Goal: Task Accomplishment & Management: Manage account settings

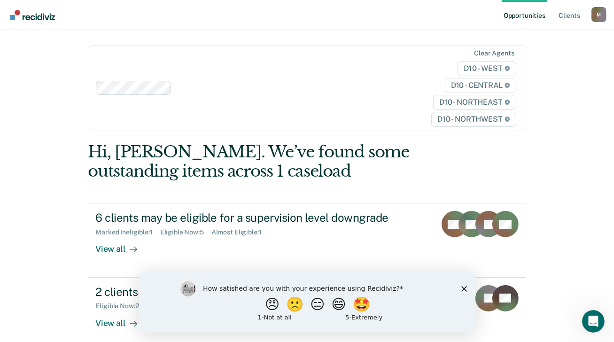
scroll to position [47, 0]
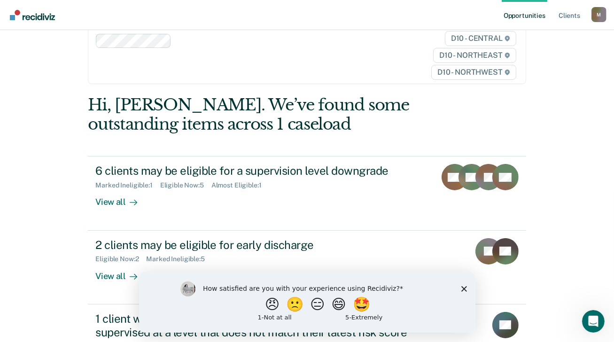
click at [462, 288] on icon "Close survey" at bounding box center [464, 289] width 6 height 6
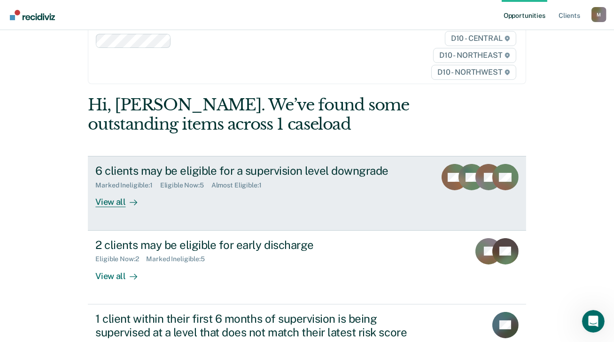
click at [110, 199] on div "View all" at bounding box center [121, 198] width 53 height 18
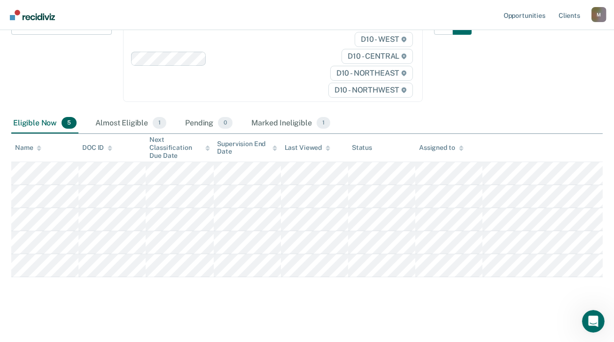
scroll to position [138, 0]
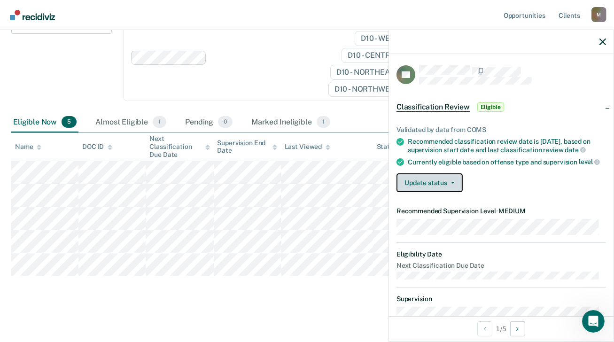
click at [455, 189] on button "Update status" at bounding box center [430, 182] width 66 height 19
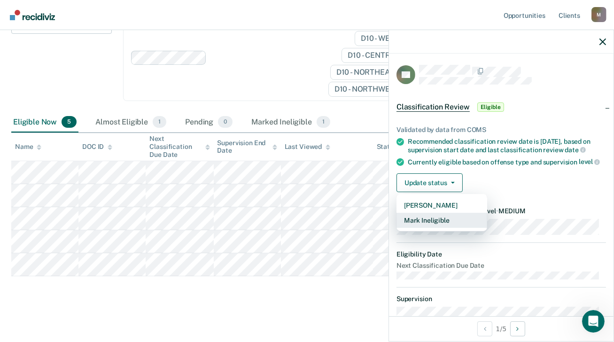
click at [448, 227] on button "Mark Ineligible" at bounding box center [442, 220] width 91 height 15
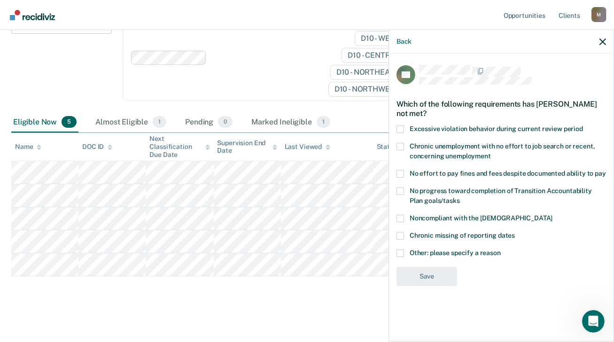
click at [402, 252] on span at bounding box center [401, 254] width 8 height 8
click at [501, 250] on input "Other: please specify a reason" at bounding box center [501, 250] width 0 height 0
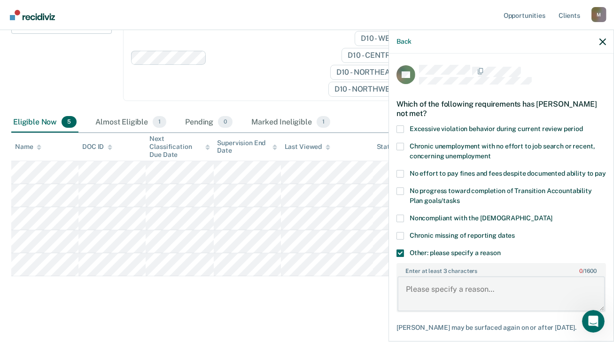
click at [437, 289] on textarea "Enter at least 3 characters 0 / 1600" at bounding box center [502, 293] width 208 height 35
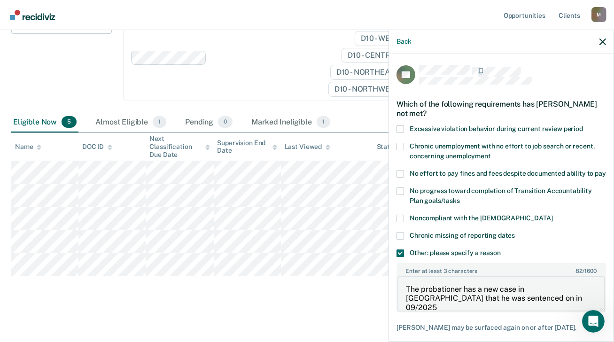
scroll to position [58, 0]
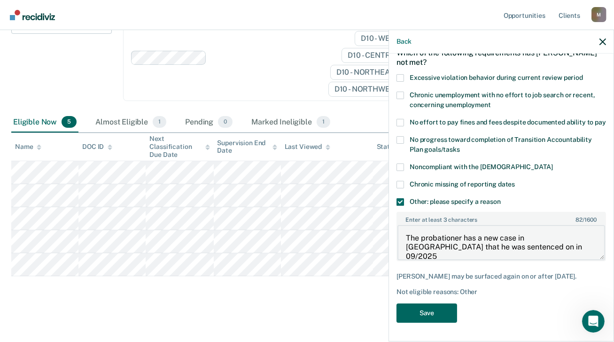
type textarea "The probationer has a new case in [GEOGRAPHIC_DATA] that he was sentenced on in…"
click at [441, 315] on button "Save" at bounding box center [427, 313] width 61 height 19
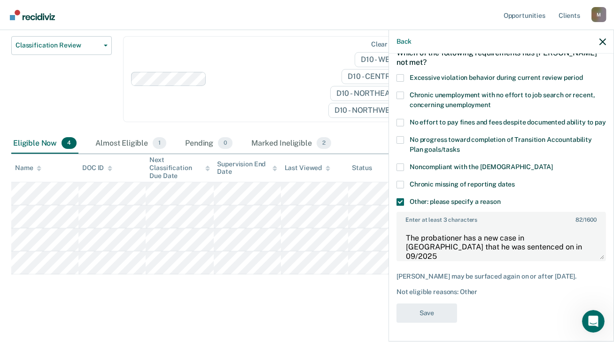
scroll to position [115, 0]
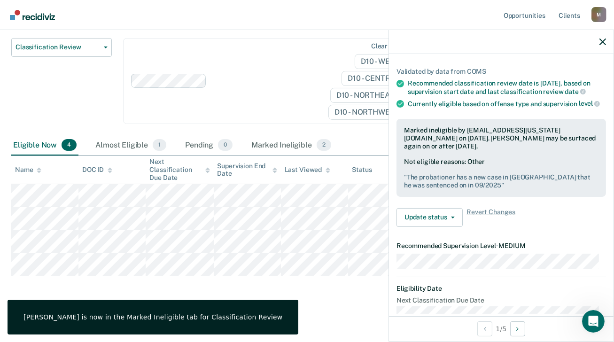
click at [317, 309] on main "Classification Review This alert helps staff identify clients due or overdue fo…" at bounding box center [307, 138] width 614 height 407
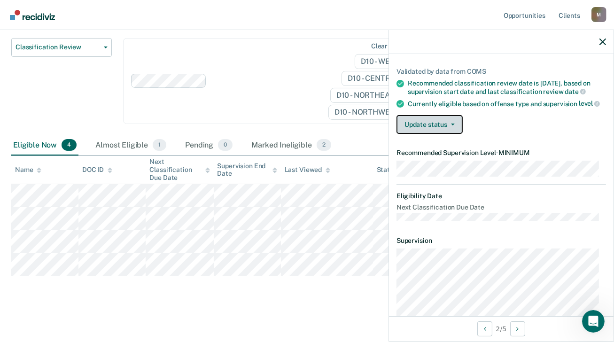
click at [456, 133] on button "Update status" at bounding box center [430, 124] width 66 height 19
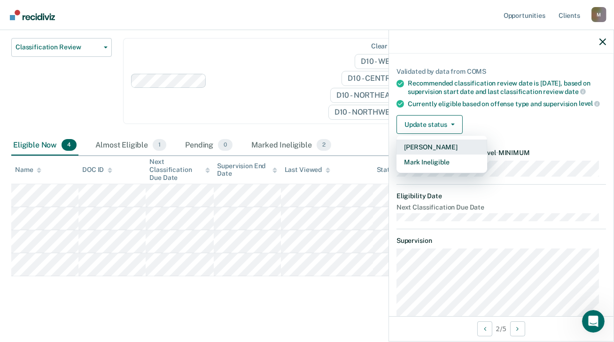
click at [454, 151] on button "[PERSON_NAME]" at bounding box center [442, 147] width 91 height 15
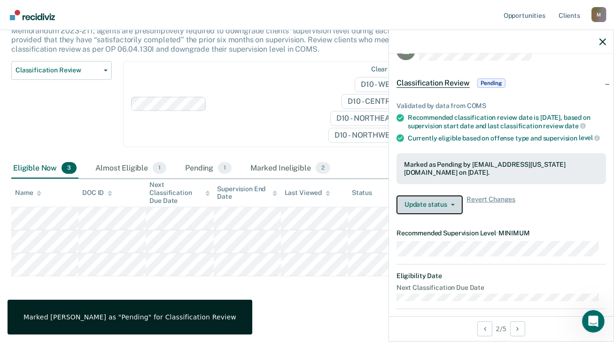
scroll to position [0, 0]
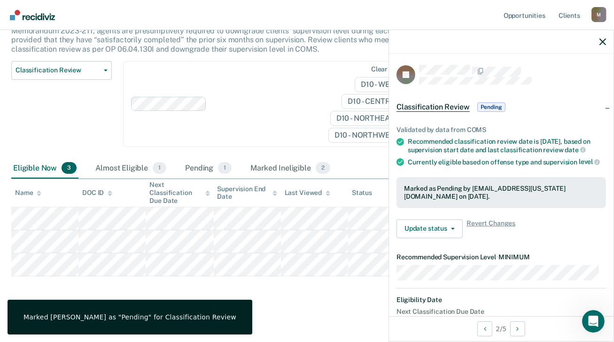
click at [357, 305] on main "Classification Review This alert helps staff identify clients due or overdue fo…" at bounding box center [307, 150] width 614 height 384
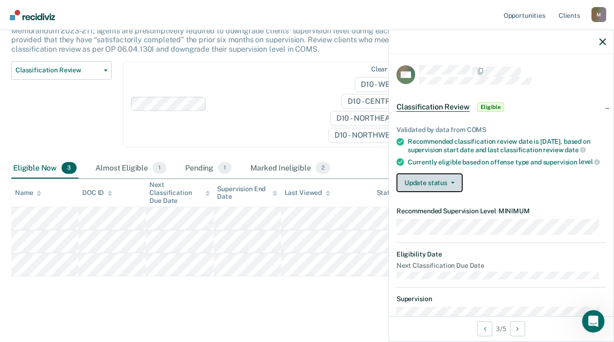
click at [453, 184] on icon "button" at bounding box center [453, 183] width 4 height 2
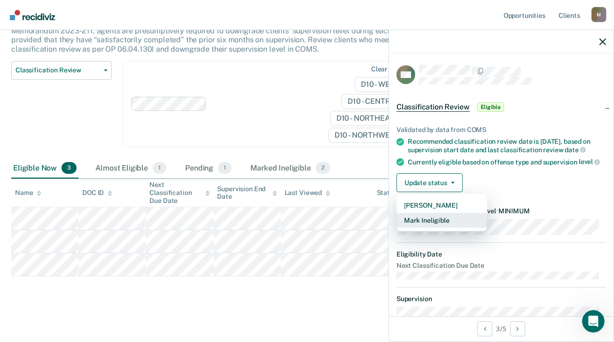
click at [449, 225] on button "Mark Ineligible" at bounding box center [442, 220] width 91 height 15
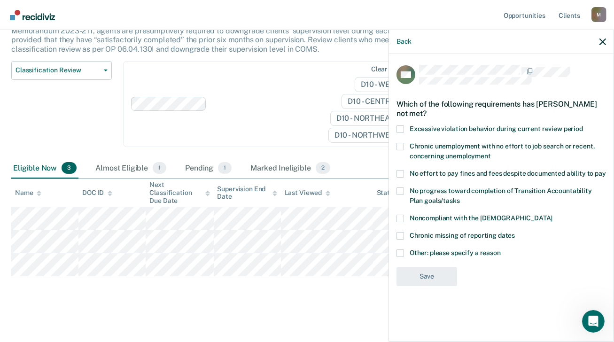
click at [403, 253] on span at bounding box center [401, 254] width 8 height 8
click at [501, 250] on input "Other: please specify a reason" at bounding box center [501, 250] width 0 height 0
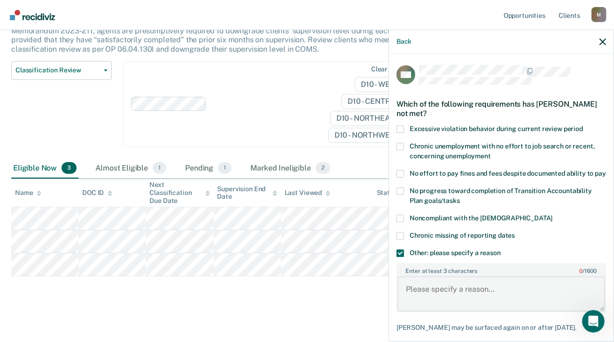
click at [437, 290] on textarea "Enter at least 3 characters 0 / 1600" at bounding box center [502, 293] width 208 height 35
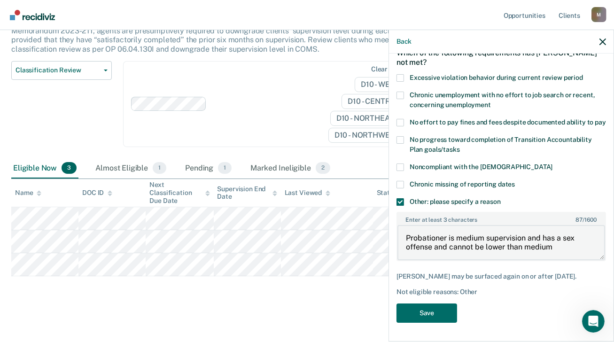
scroll to position [66, 0]
type textarea "Probationer is medium supervision and has a sex offense and cannot be lower tha…"
click at [438, 316] on button "Save" at bounding box center [427, 313] width 61 height 19
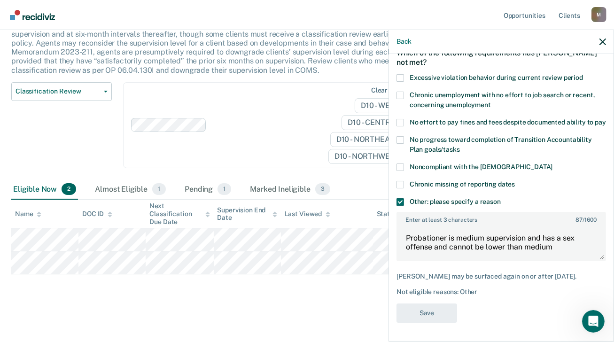
scroll to position [69, 0]
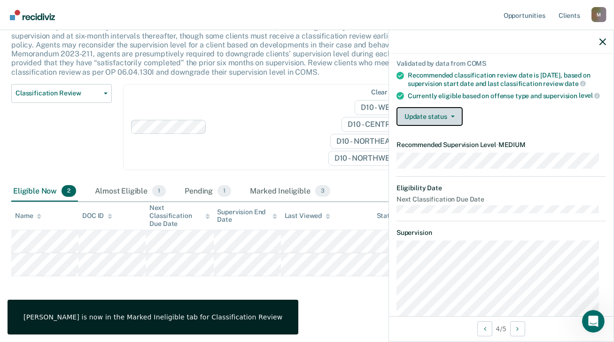
click at [457, 123] on button "Update status" at bounding box center [430, 116] width 66 height 19
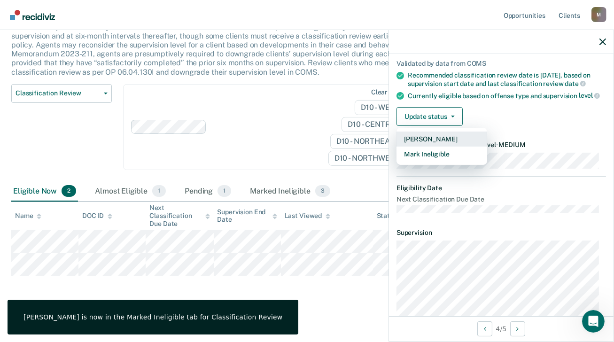
click at [448, 142] on button "[PERSON_NAME]" at bounding box center [442, 139] width 91 height 15
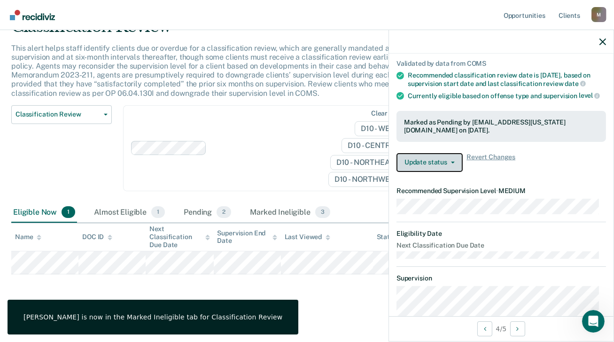
scroll to position [46, 0]
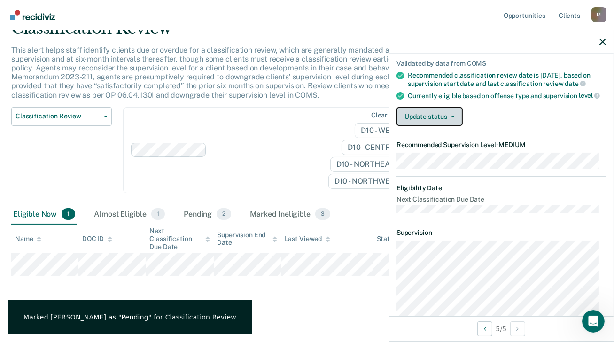
click at [454, 122] on button "Update status" at bounding box center [430, 116] width 66 height 19
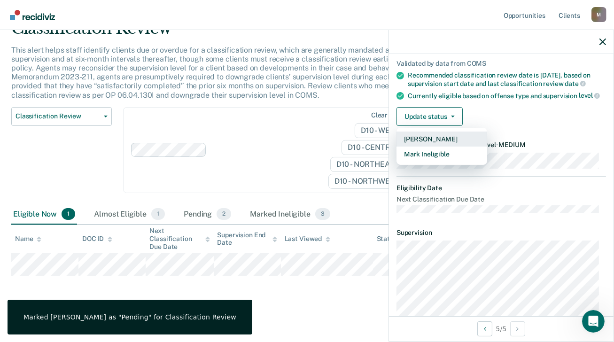
click at [447, 145] on button "[PERSON_NAME]" at bounding box center [442, 139] width 91 height 15
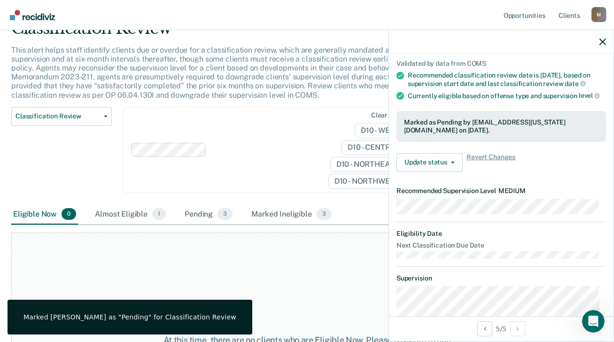
click at [331, 290] on div "At this time, there are no clients who are Eligible Now. Please navigate to one…" at bounding box center [307, 345] width 592 height 225
click at [602, 42] on icon "button" at bounding box center [603, 42] width 7 height 7
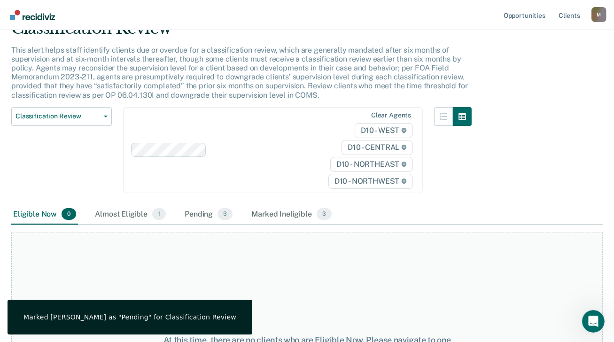
scroll to position [0, 0]
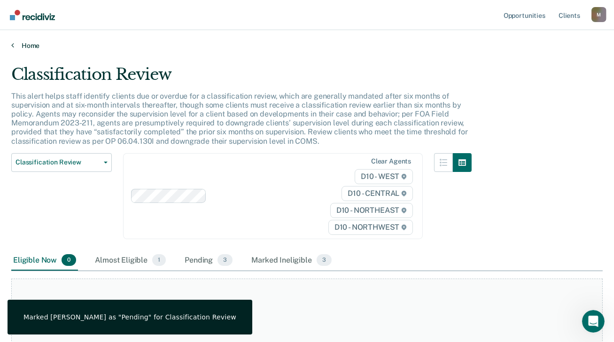
click at [31, 47] on link "Home" at bounding box center [307, 45] width 592 height 8
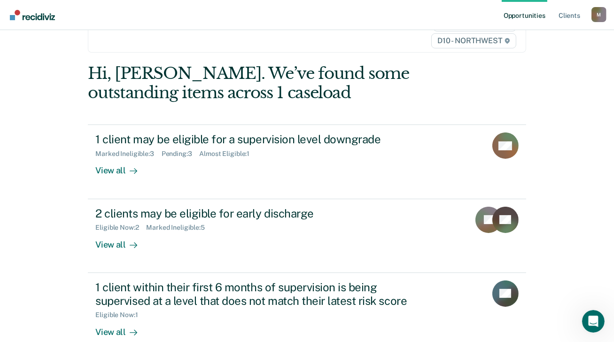
scroll to position [94, 0]
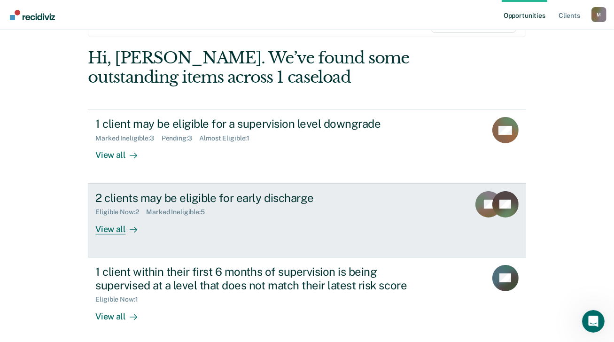
click at [104, 227] on div "View all" at bounding box center [121, 225] width 53 height 18
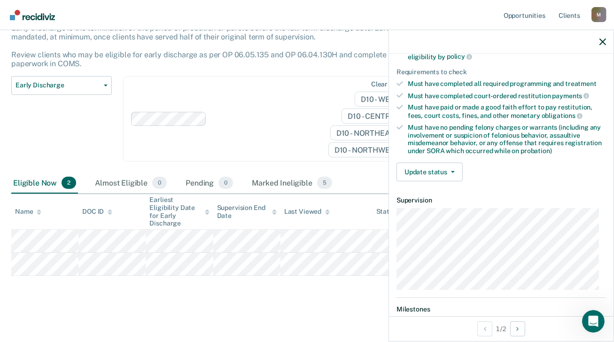
scroll to position [141, 0]
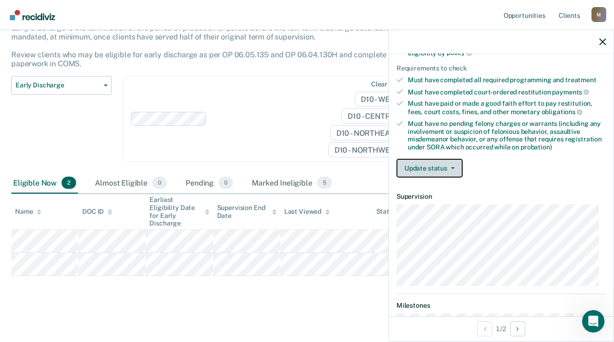
click at [457, 165] on button "Update status" at bounding box center [430, 168] width 66 height 19
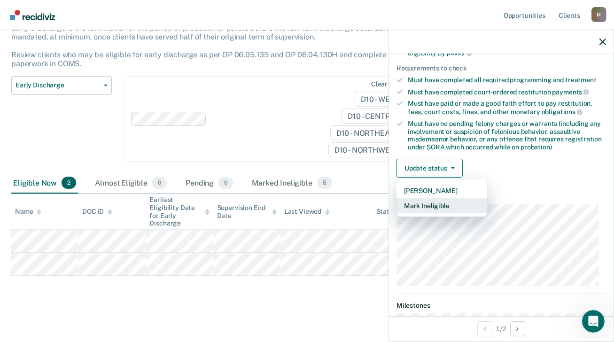
click at [439, 201] on button "Mark Ineligible" at bounding box center [442, 205] width 91 height 15
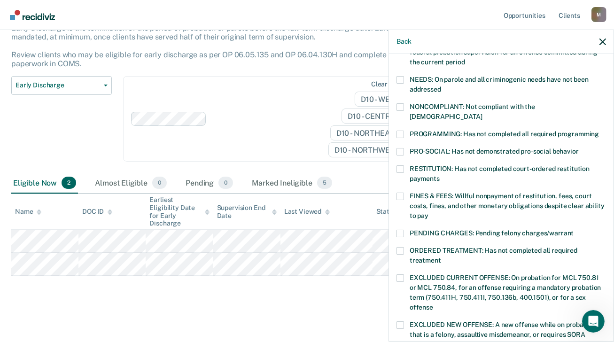
click at [399, 193] on span at bounding box center [401, 197] width 8 height 8
click at [429, 212] on input "FINES & FEES: Willful nonpayment of restitution, fees, court costs, fines, and …" at bounding box center [429, 212] width 0 height 0
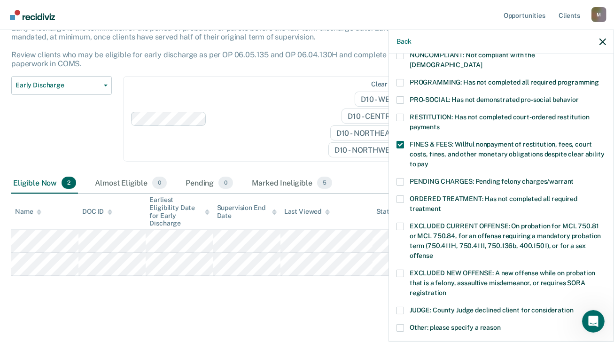
scroll to position [314, 0]
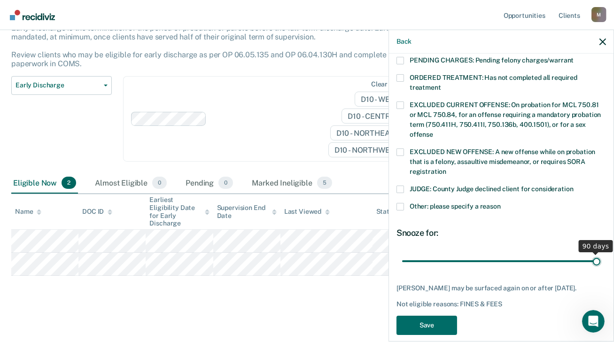
drag, startPoint x: 468, startPoint y: 247, endPoint x: 595, endPoint y: 243, distance: 126.9
type input "90"
click at [595, 253] on input "range" at bounding box center [501, 261] width 198 height 16
click at [437, 321] on button "Save" at bounding box center [427, 325] width 61 height 19
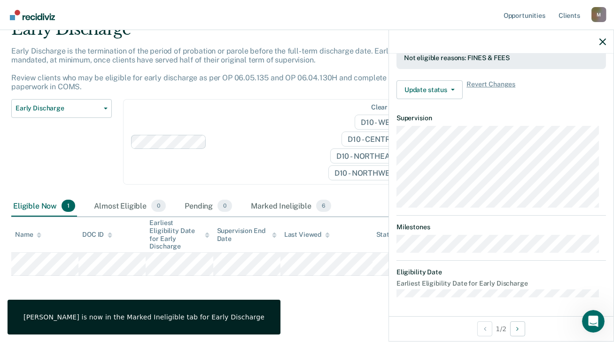
scroll to position [285, 0]
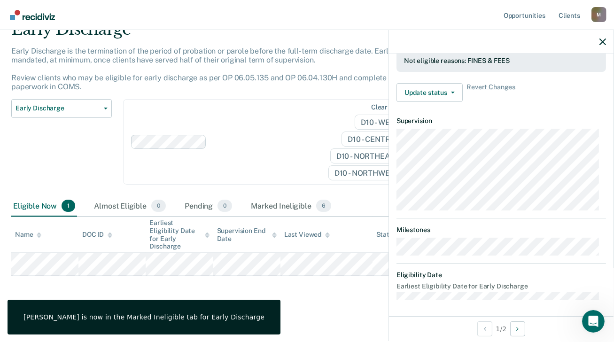
click at [312, 306] on main "Early Discharge Early Discharge is the termination of the period of probation o…" at bounding box center [307, 173] width 614 height 336
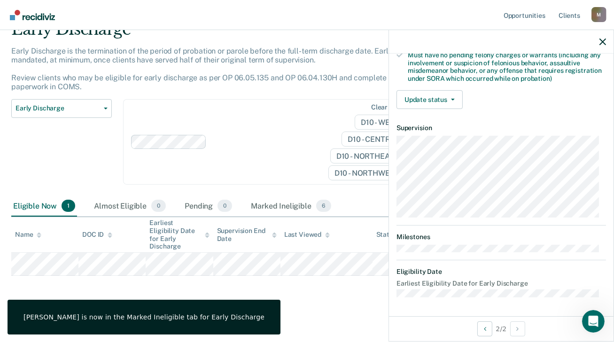
scroll to position [206, 0]
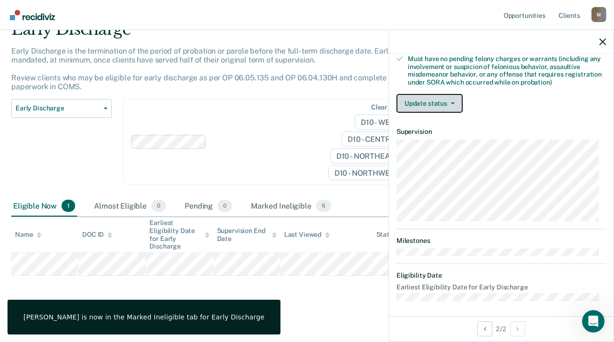
click at [451, 102] on icon "button" at bounding box center [453, 103] width 4 height 2
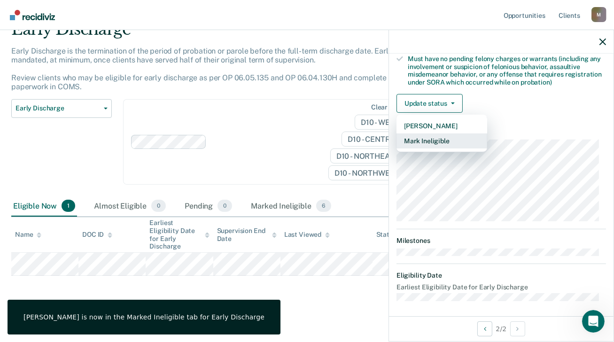
click at [448, 136] on button "Mark Ineligible" at bounding box center [442, 140] width 91 height 15
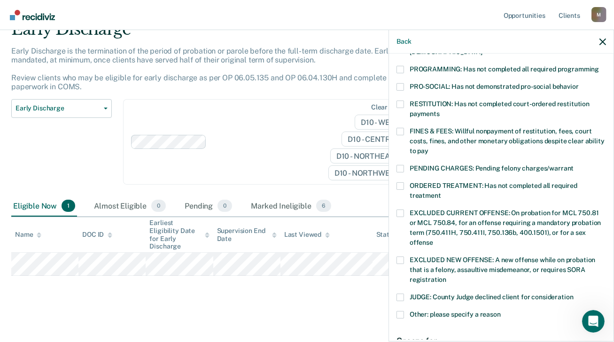
click at [400, 101] on span at bounding box center [401, 105] width 8 height 8
click at [440, 110] on input "RESTITUTION: Has not completed court-ordered restitution payments" at bounding box center [440, 110] width 0 height 0
click at [405, 128] on label "FINES & FEES: Willful nonpayment of restitution, fees, court costs, fines, and …" at bounding box center [502, 143] width 210 height 30
click at [429, 148] on input "FINES & FEES: Willful nonpayment of restitution, fees, court costs, fines, and …" at bounding box center [429, 148] width 0 height 0
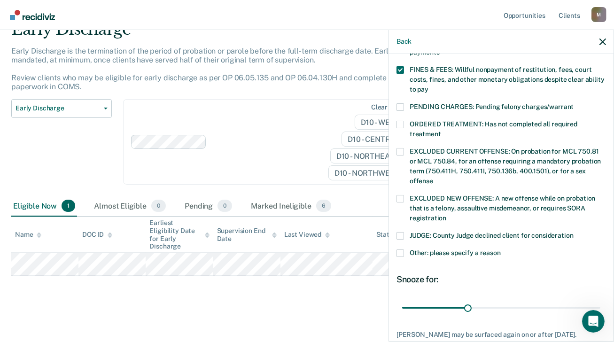
scroll to position [322, 0]
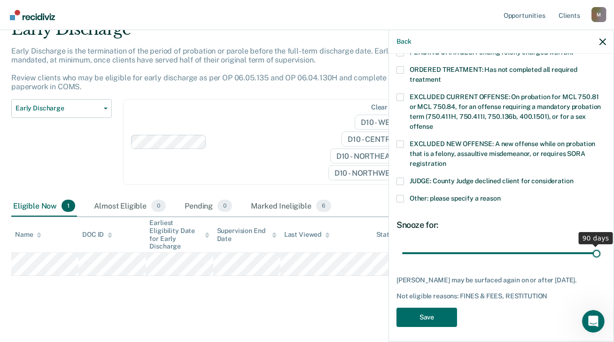
drag, startPoint x: 465, startPoint y: 240, endPoint x: 611, endPoint y: 240, distance: 146.2
type input "90"
click at [601, 245] on input "range" at bounding box center [501, 253] width 198 height 16
click at [430, 312] on button "Save" at bounding box center [427, 317] width 61 height 19
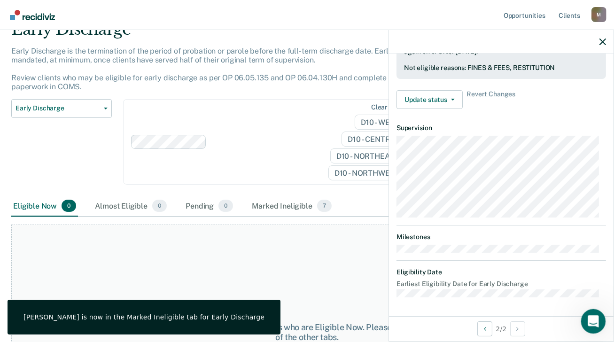
scroll to position [275, 0]
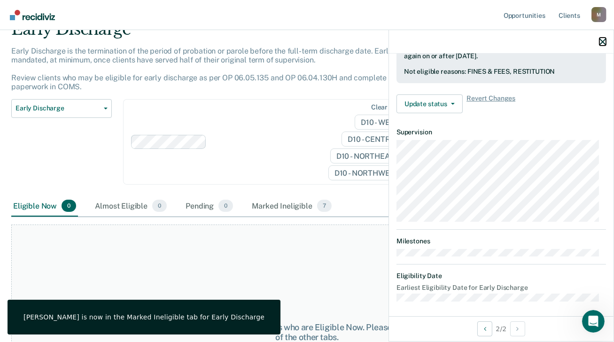
click at [603, 41] on icon "button" at bounding box center [603, 42] width 7 height 7
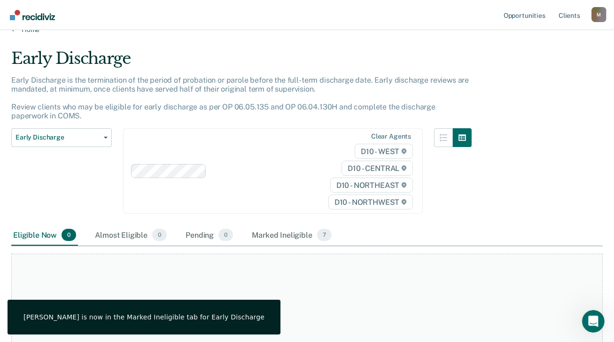
scroll to position [0, 0]
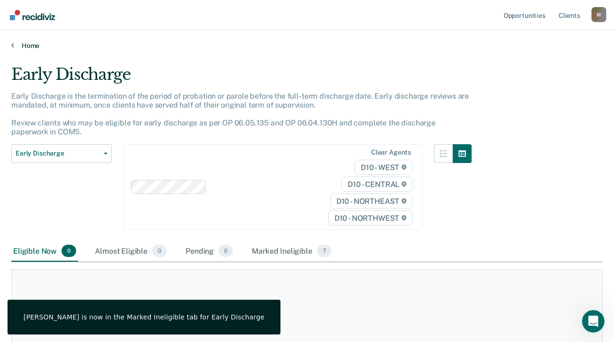
click at [32, 47] on link "Home" at bounding box center [307, 45] width 592 height 8
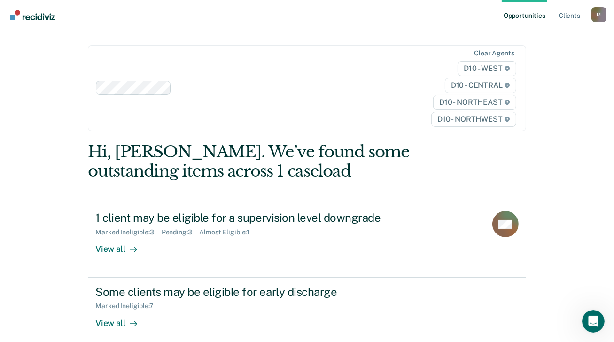
scroll to position [141, 0]
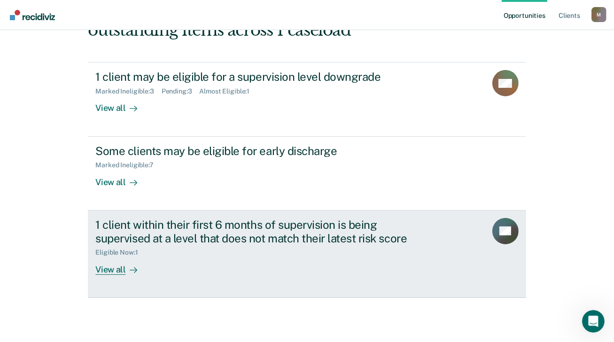
click at [117, 269] on div "View all" at bounding box center [121, 266] width 53 height 18
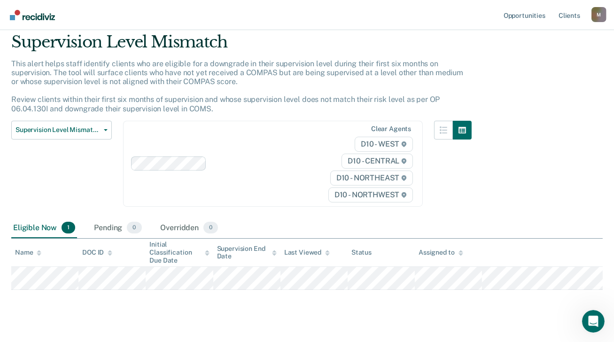
scroll to position [46, 0]
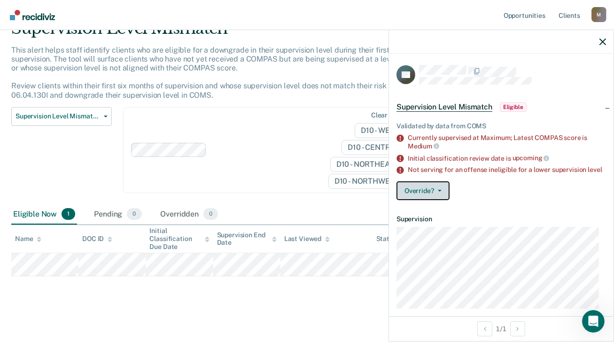
click at [436, 197] on button "Override?" at bounding box center [423, 190] width 53 height 19
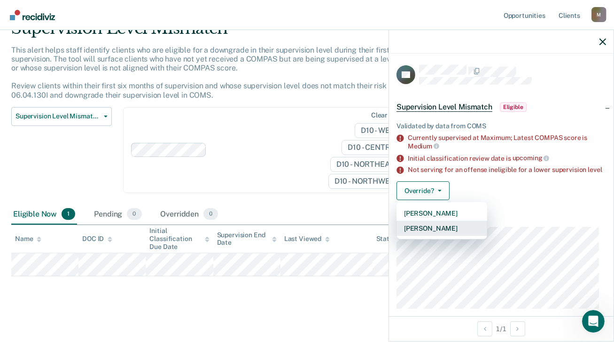
click at [439, 235] on button "[PERSON_NAME]" at bounding box center [442, 228] width 91 height 15
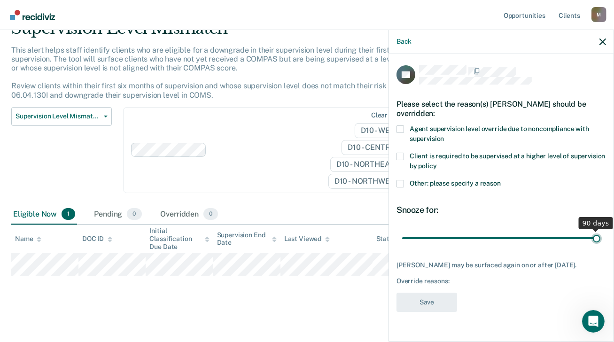
drag, startPoint x: 469, startPoint y: 235, endPoint x: 608, endPoint y: 234, distance: 139.1
type input "90"
click at [601, 234] on input "range" at bounding box center [501, 238] width 198 height 16
click at [403, 180] on span at bounding box center [401, 184] width 8 height 8
click at [501, 180] on input "Other: please specify a reason" at bounding box center [501, 180] width 0 height 0
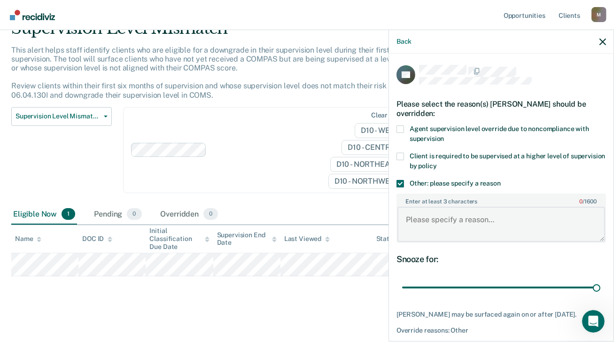
click at [417, 215] on textarea "Enter at least 3 characters 0 / 1600" at bounding box center [502, 224] width 208 height 35
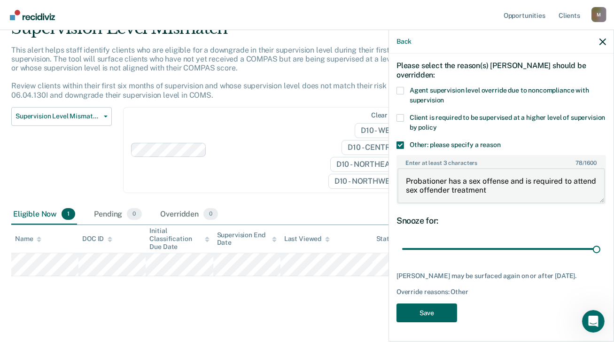
type textarea "Probationer has a sex offense and is required to attend sex offender treatment"
click at [439, 309] on button "Save" at bounding box center [427, 313] width 61 height 19
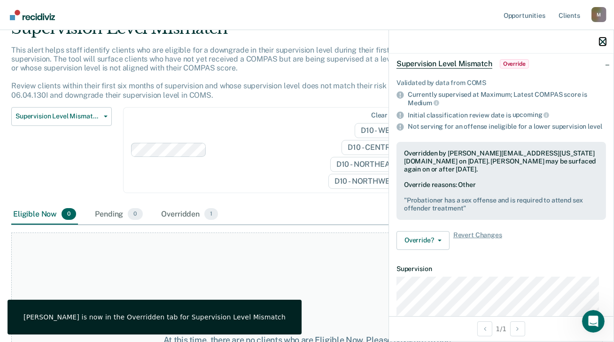
click at [603, 40] on icon "button" at bounding box center [603, 42] width 7 height 7
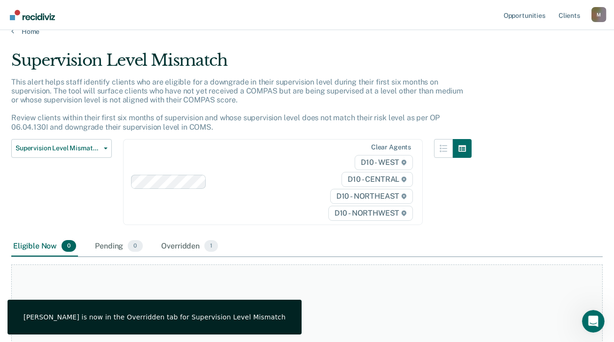
scroll to position [0, 0]
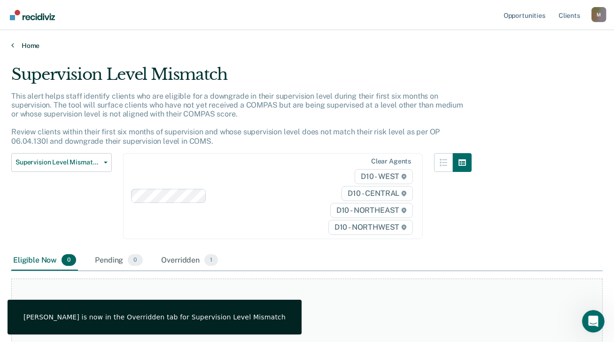
click at [36, 43] on link "Home" at bounding box center [307, 45] width 592 height 8
